Goal: Task Accomplishment & Management: Manage account settings

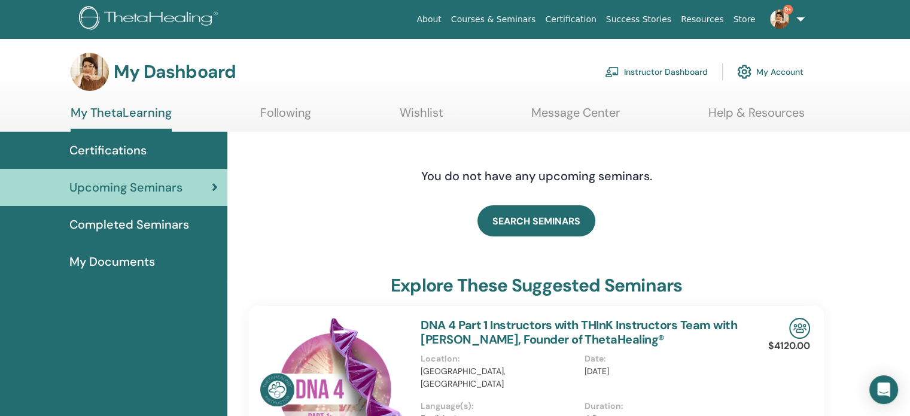
click at [661, 73] on link "Instructor Dashboard" at bounding box center [656, 72] width 103 height 26
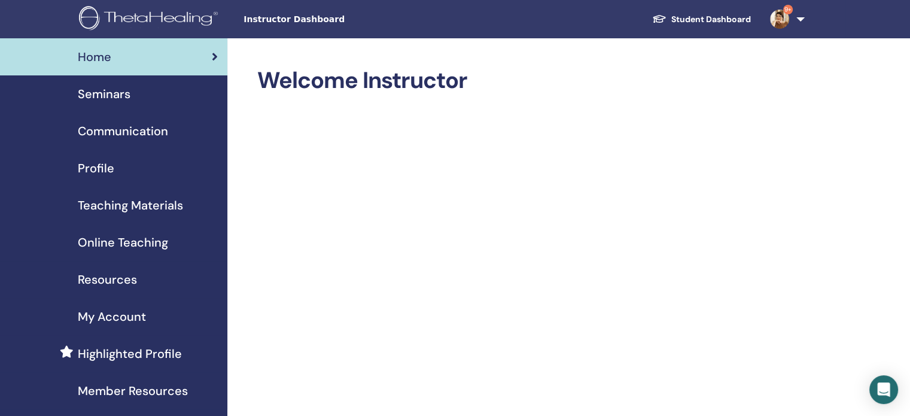
click at [104, 96] on span "Seminars" at bounding box center [104, 94] width 53 height 18
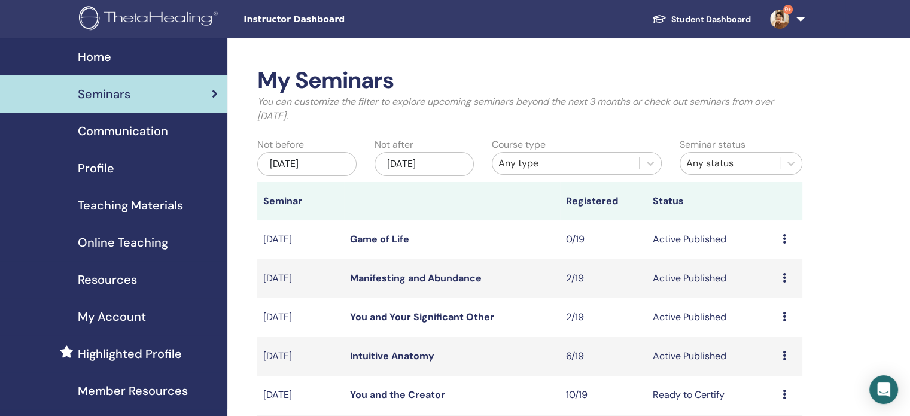
click at [401, 356] on link "Intuitive Anatomy" at bounding box center [392, 355] width 84 height 13
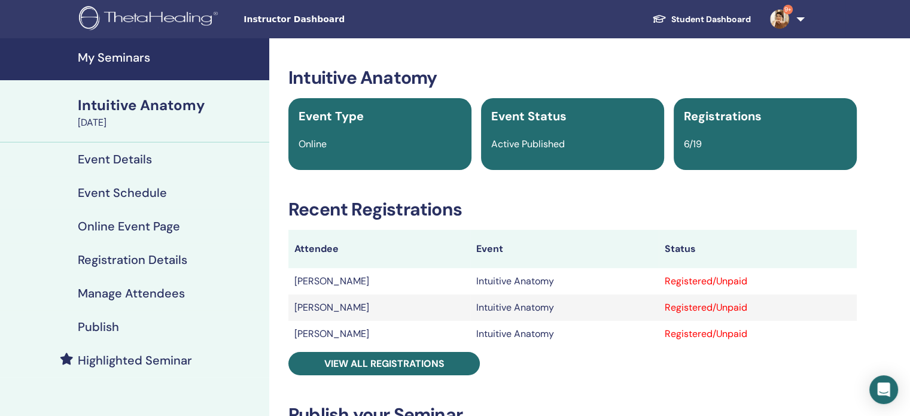
click at [115, 297] on h4 "Manage Attendees" at bounding box center [131, 293] width 107 height 14
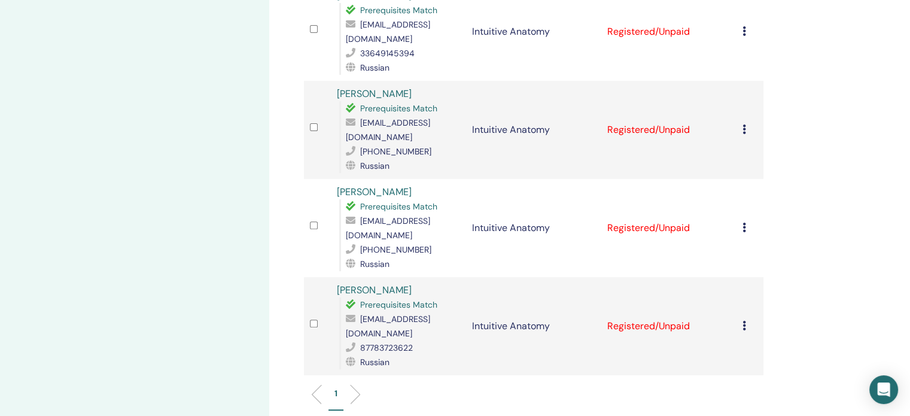
scroll to position [538, 0]
